Goal: Task Accomplishment & Management: Manage account settings

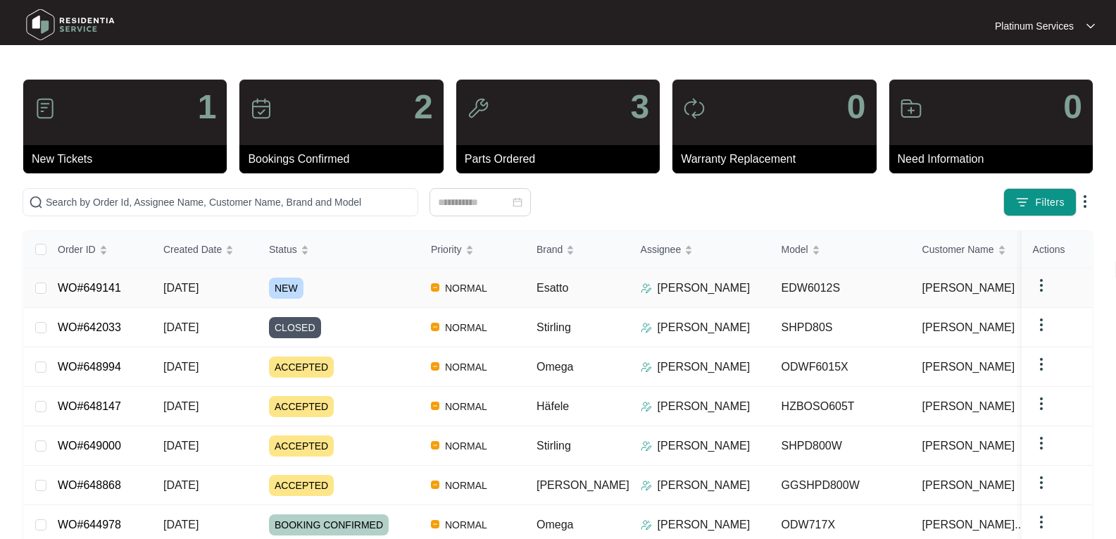
click at [199, 285] on span "[DATE]" at bounding box center [180, 288] width 35 height 12
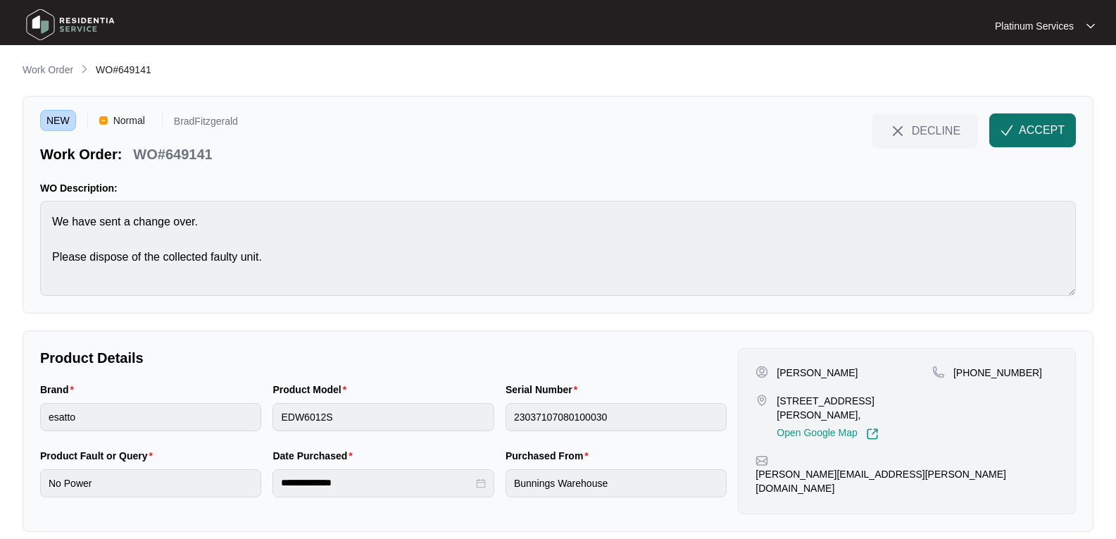
click at [1037, 127] on span "ACCEPT" at bounding box center [1042, 130] width 46 height 17
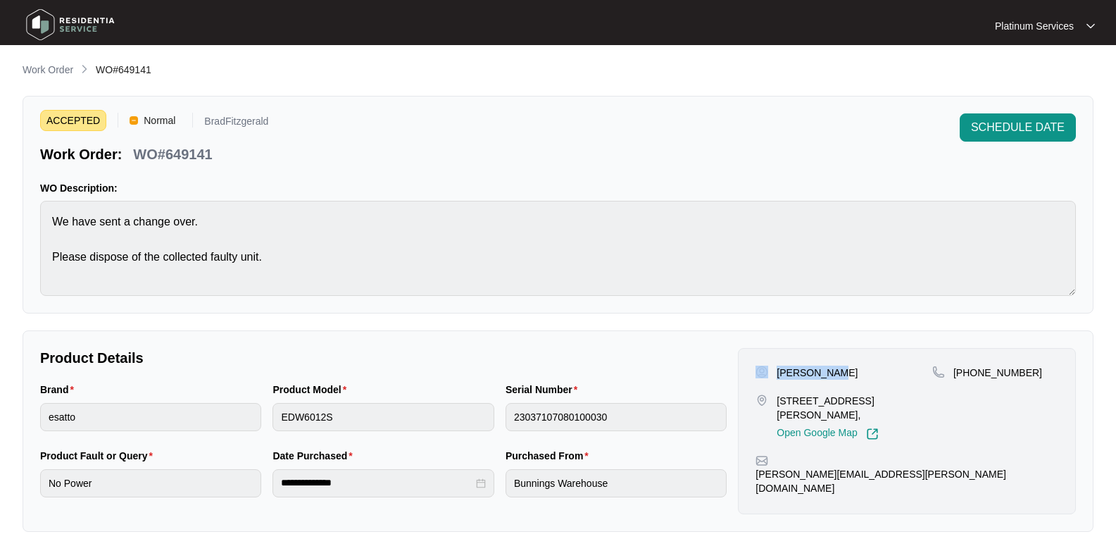
drag, startPoint x: 842, startPoint y: 372, endPoint x: 771, endPoint y: 372, distance: 71.1
click at [771, 372] on div "[PERSON_NAME]" at bounding box center [844, 372] width 177 height 14
copy div "[PERSON_NAME]"
click at [191, 154] on p "WO#649141" at bounding box center [172, 154] width 79 height 20
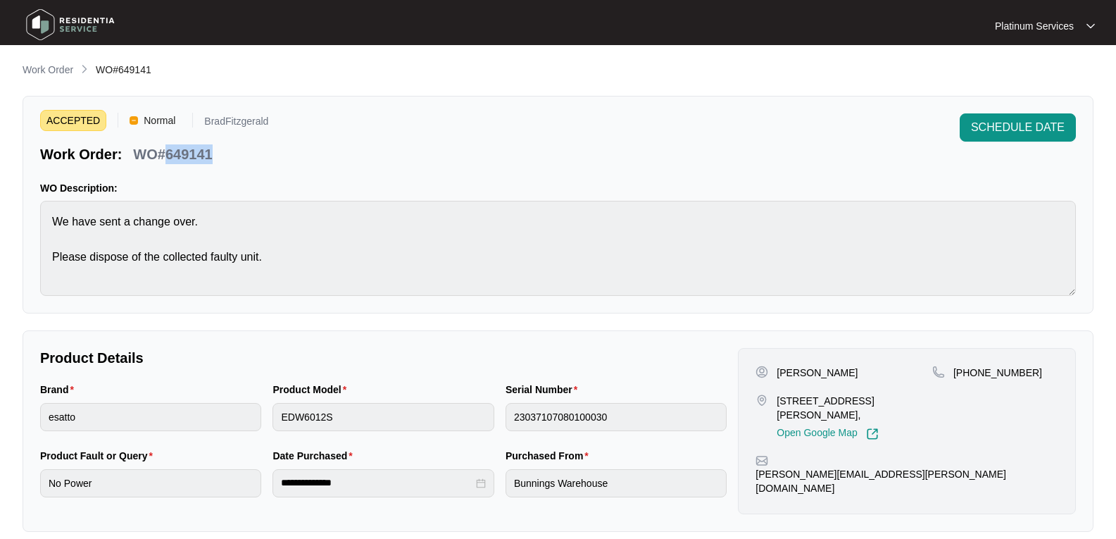
copy p "649141"
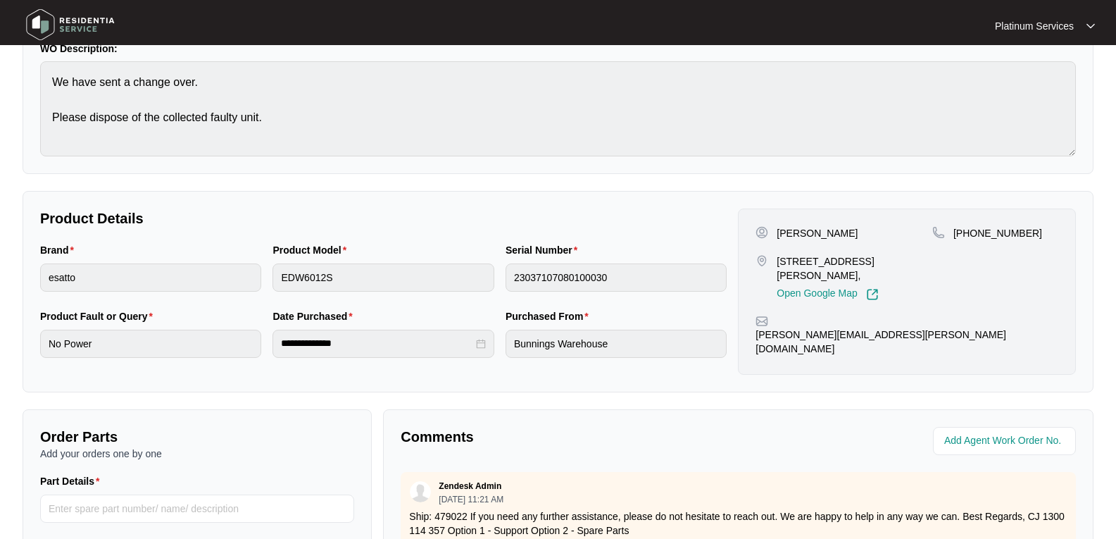
scroll to position [141, 0]
click at [139, 270] on div "Brand esatto Product Model EDW6012S Serial Number 23037107080100030" at bounding box center [384, 274] width 698 height 66
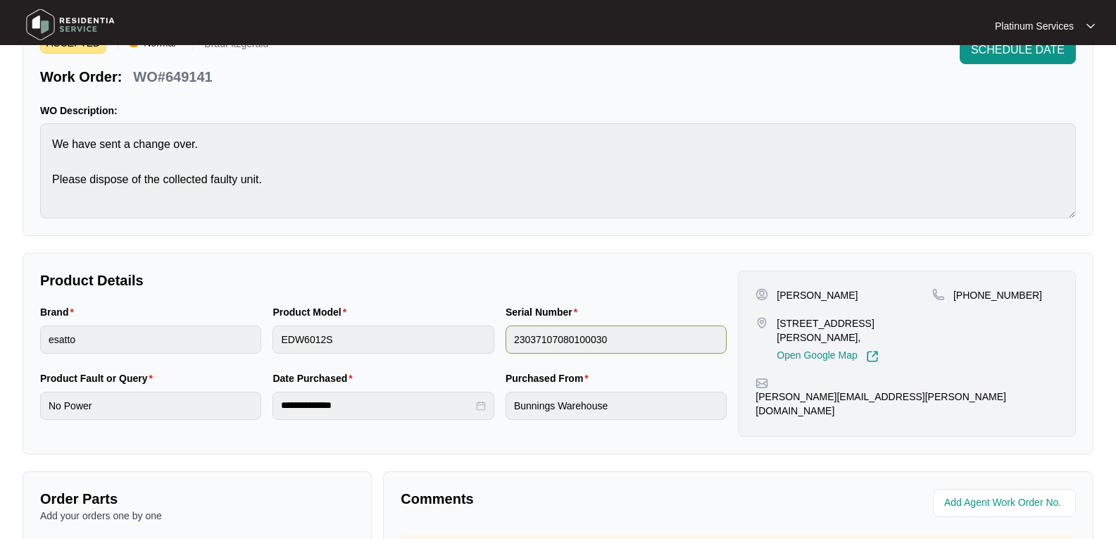
scroll to position [0, 0]
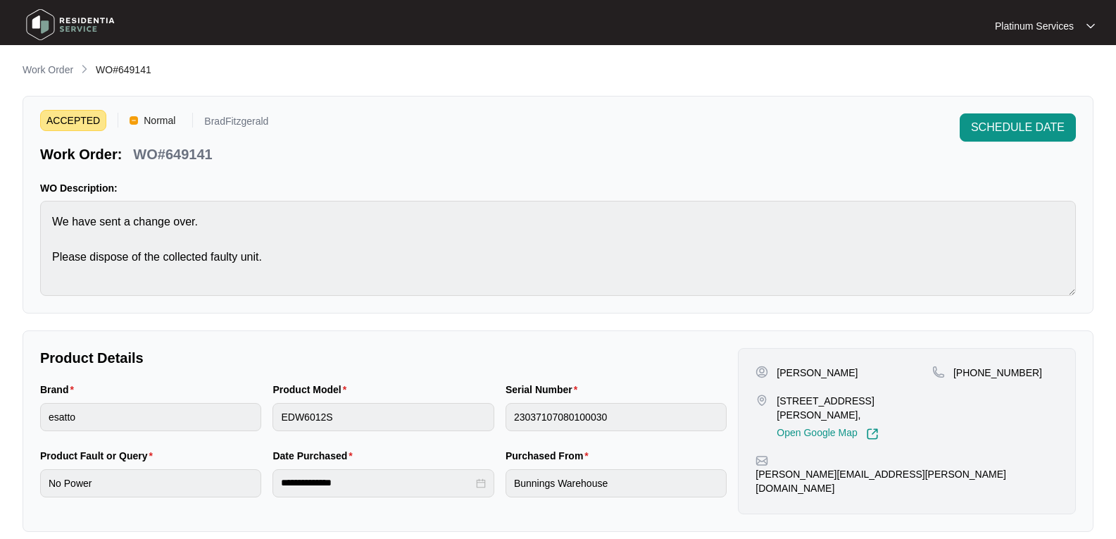
click at [185, 151] on p "WO#649141" at bounding box center [172, 154] width 79 height 20
copy p "649141"
drag, startPoint x: 68, startPoint y: 17, endPoint x: 56, endPoint y: 24, distance: 13.9
click at [68, 17] on img at bounding box center [70, 25] width 99 height 42
